Goal: Check status

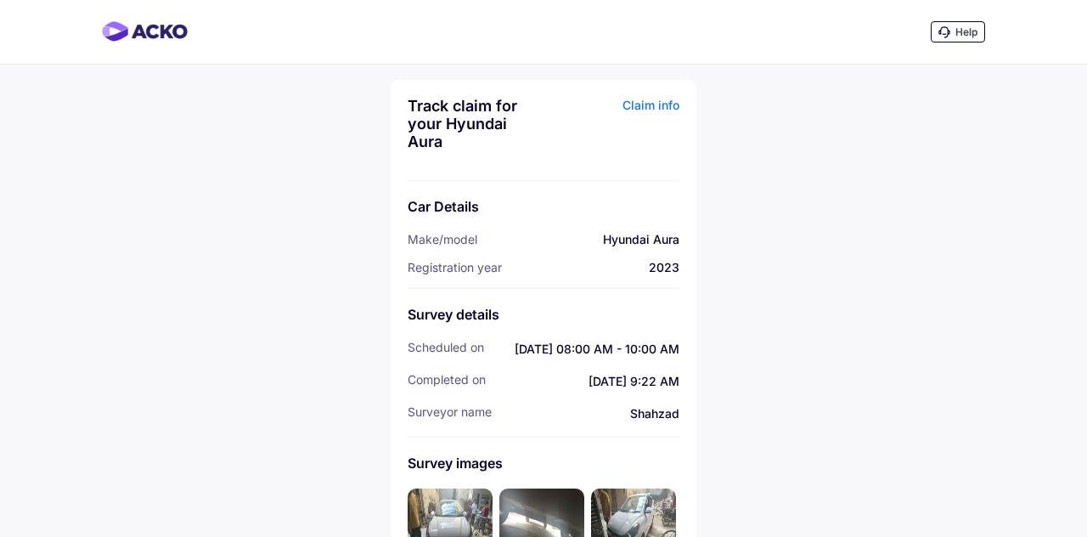
click at [664, 109] on div "Claim info" at bounding box center [614, 130] width 132 height 66
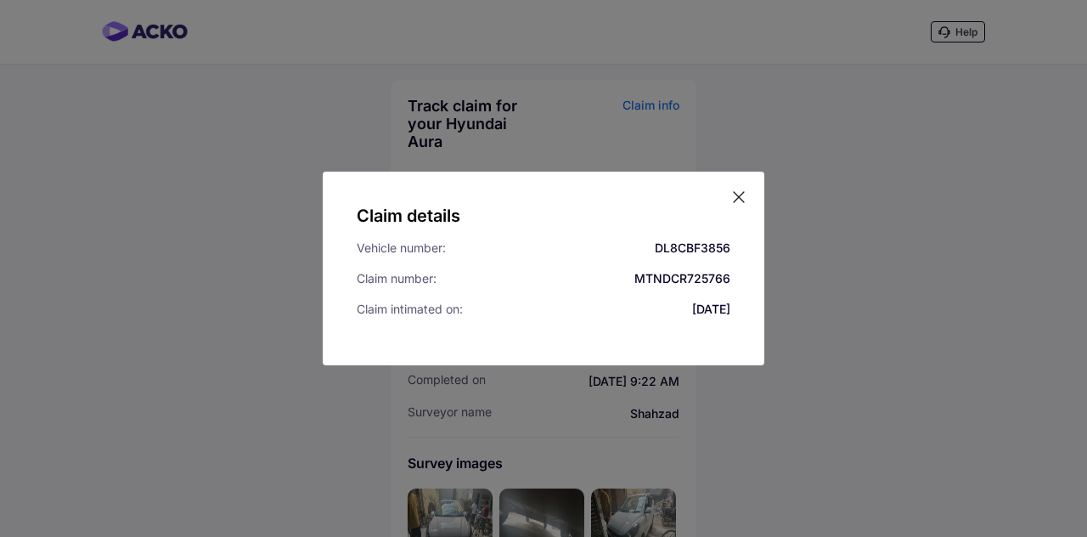
click at [742, 195] on icon at bounding box center [739, 197] width 17 height 17
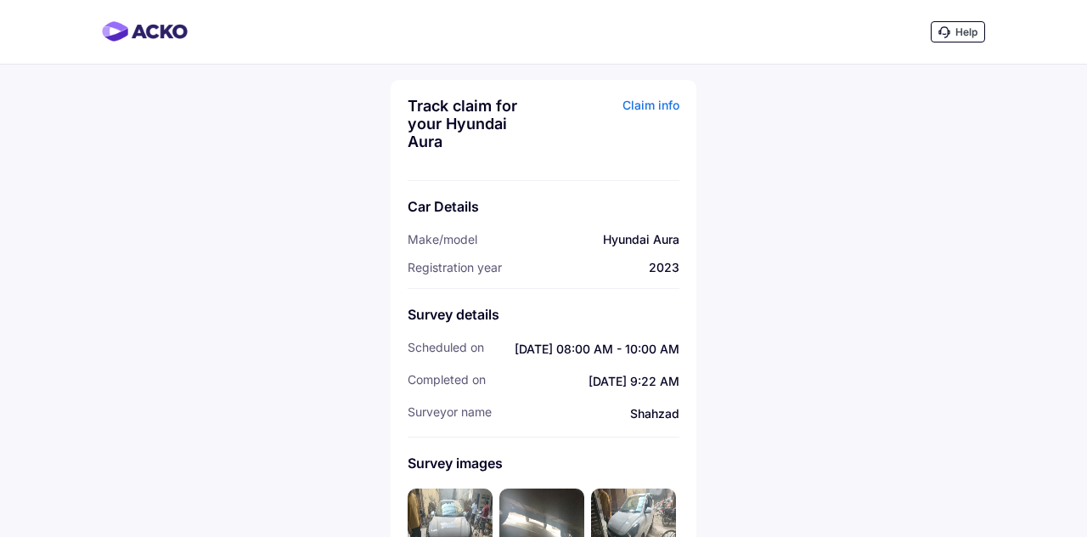
click at [658, 100] on div "Claim info" at bounding box center [614, 130] width 132 height 66
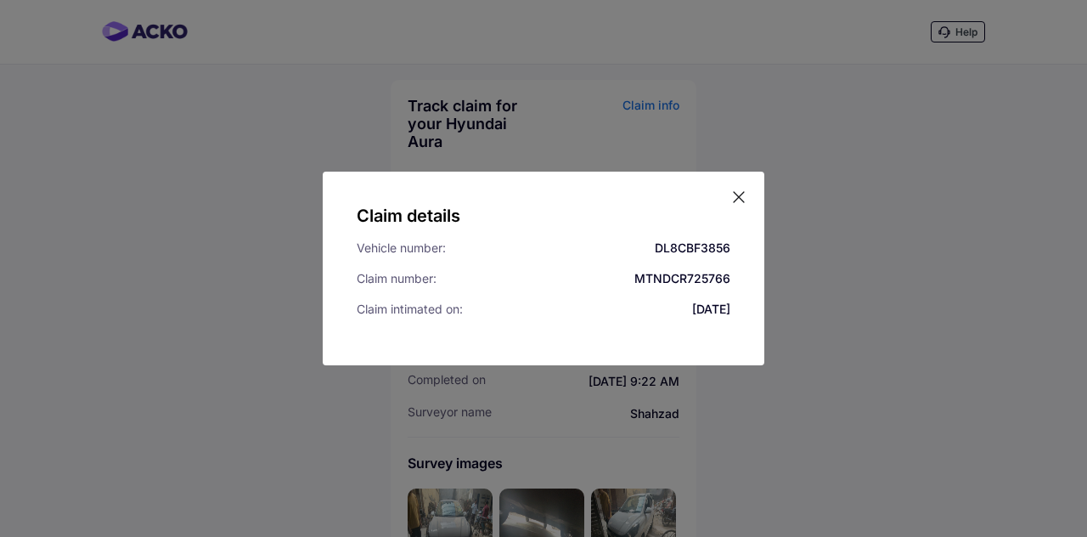
click at [831, 425] on div "Claim details Vehicle number: DL8CBF3856 Claim number: MTNDCR725766 Claim intim…" at bounding box center [543, 268] width 1087 height 537
click at [849, 155] on div "Claim details Vehicle number: DL8CBF3856 Claim number: MTNDCR725766 Claim intim…" at bounding box center [543, 268] width 1087 height 537
click at [870, 398] on div "Claim details Vehicle number: DL8CBF3856 Claim number: MTNDCR725766 Claim intim…" at bounding box center [543, 268] width 1087 height 537
click at [739, 199] on icon at bounding box center [739, 197] width 17 height 17
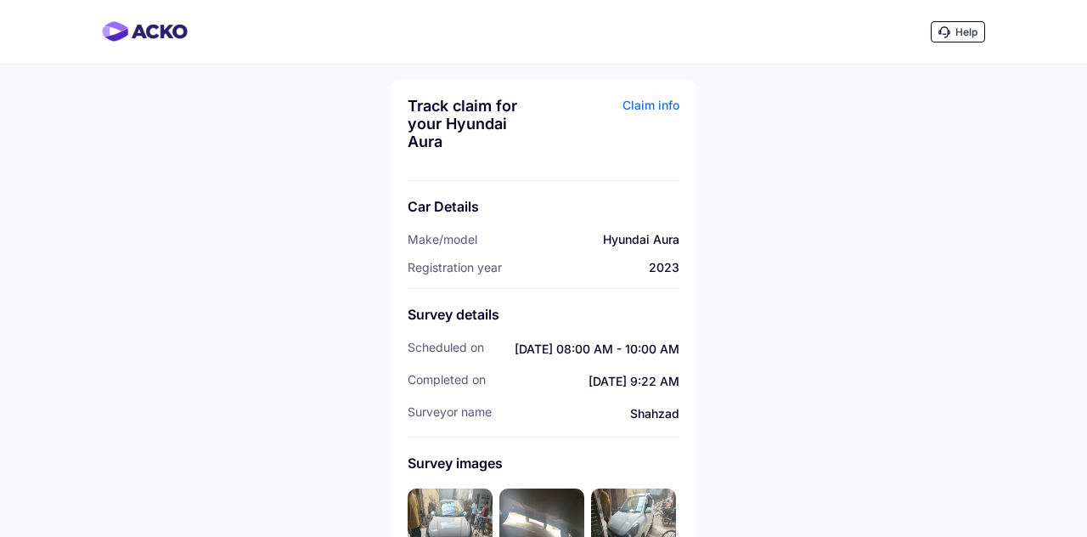
click at [663, 109] on div "Claim info" at bounding box center [614, 130] width 132 height 66
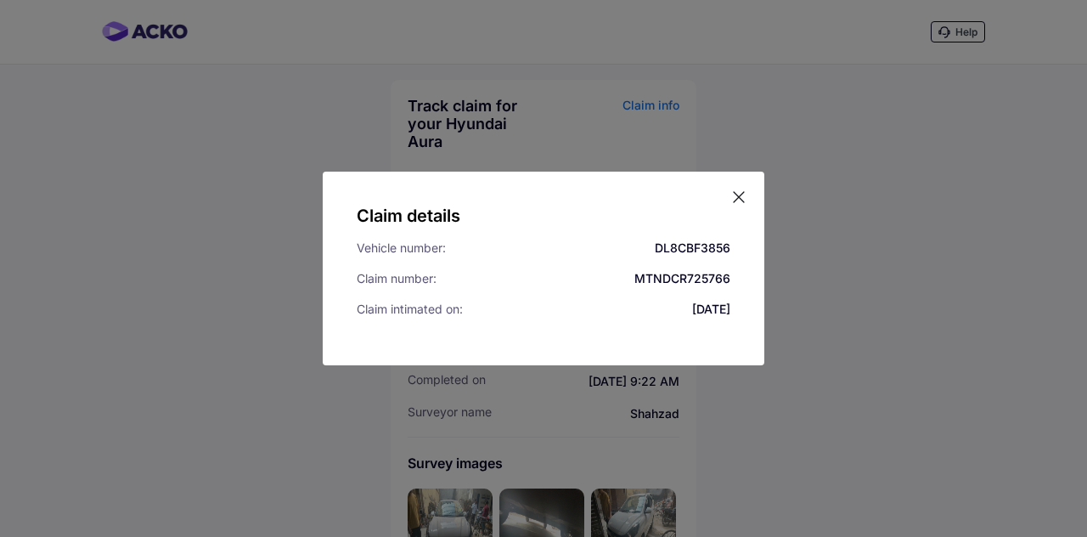
click at [858, 401] on div "Claim details Vehicle number: DL8CBF3856 Claim number: MTNDCR725766 Claim intim…" at bounding box center [543, 268] width 1087 height 537
click at [877, 459] on div "Claim details Vehicle number: DL8CBF3856 Claim number: MTNDCR725766 Claim intim…" at bounding box center [543, 268] width 1087 height 537
click at [844, 415] on div "Claim details Vehicle number: DL8CBF3856 Claim number: MTNDCR725766 Claim intim…" at bounding box center [543, 268] width 1087 height 537
click at [739, 195] on icon at bounding box center [739, 197] width 17 height 17
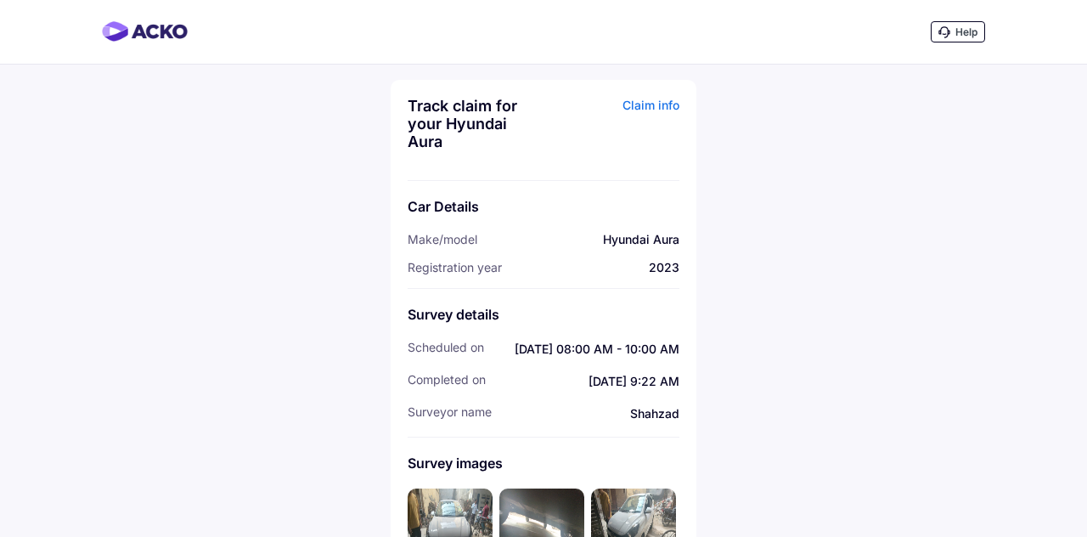
click at [155, 33] on img at bounding box center [145, 31] width 86 height 20
